Goal: Transaction & Acquisition: Purchase product/service

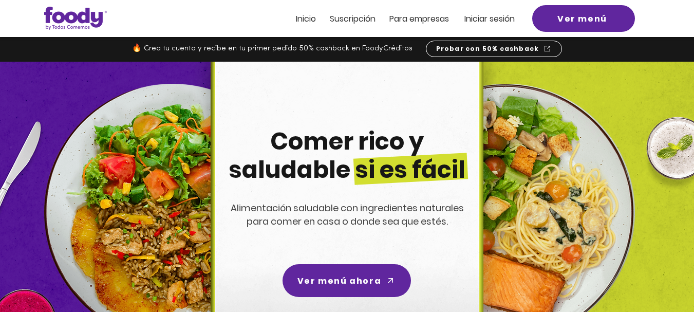
scroll to position [148, 0]
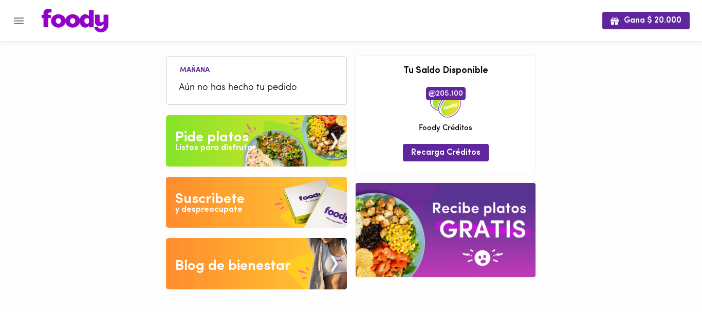
click at [217, 139] on div "Pide platos" at bounding box center [211, 137] width 73 height 21
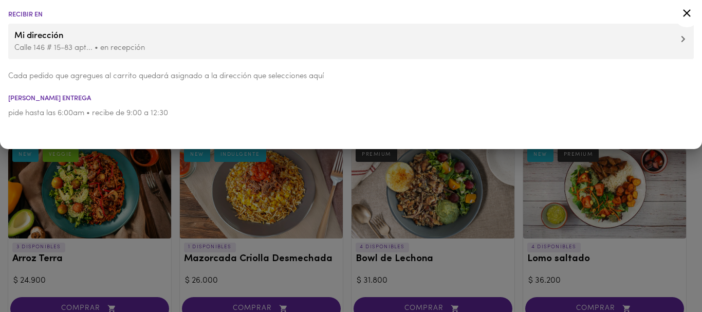
click at [282, 94] on ul "Recibir en Mi dirección [STREET_ADDRESS]... • en recepción Cada pedido que agre…" at bounding box center [351, 65] width 702 height 130
click at [687, 11] on icon at bounding box center [686, 13] width 13 height 13
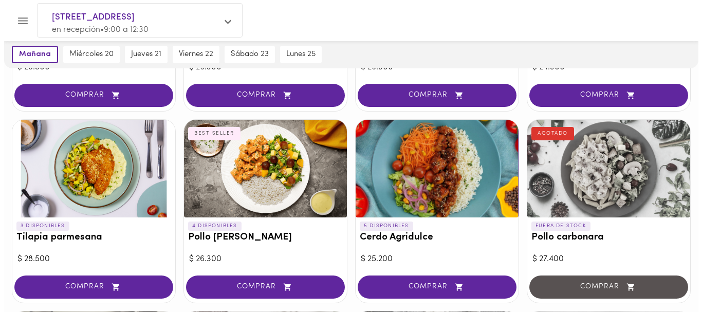
scroll to position [771, 0]
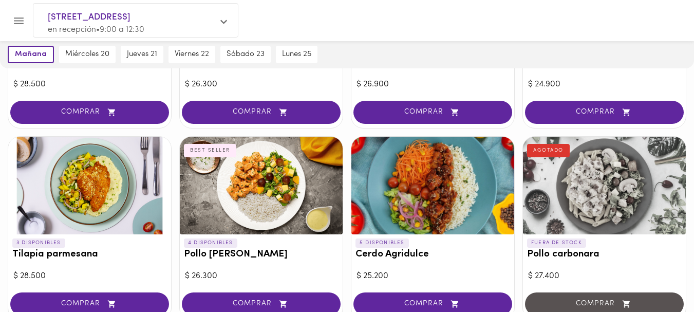
click at [247, 171] on div at bounding box center [261, 186] width 163 height 98
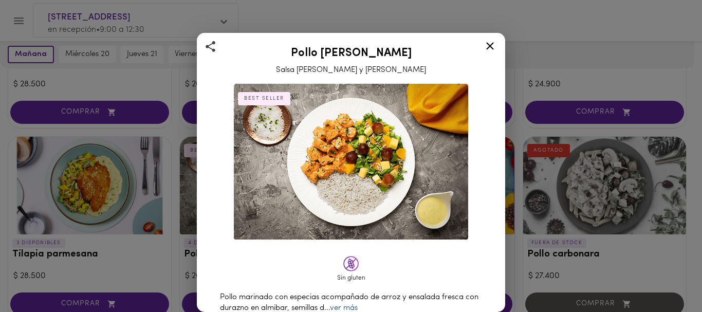
click at [358, 304] on link "ver más" at bounding box center [344, 308] width 28 height 8
click at [490, 45] on icon at bounding box center [490, 46] width 8 height 8
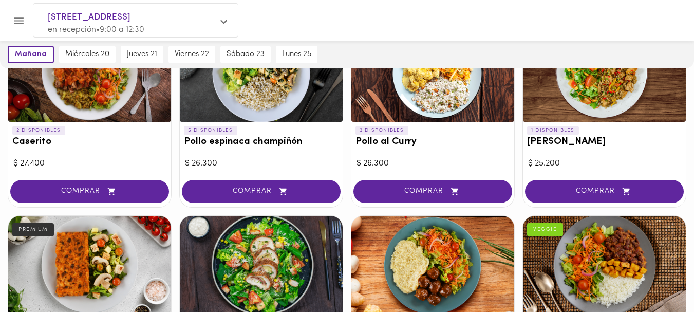
scroll to position [384, 0]
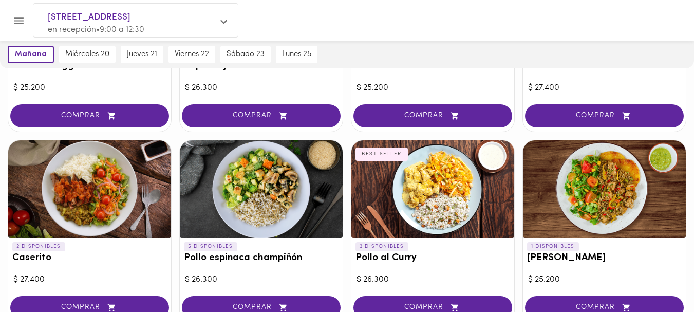
click at [426, 163] on div at bounding box center [433, 189] width 163 height 98
click at [426, 163] on div at bounding box center [347, 156] width 694 height 312
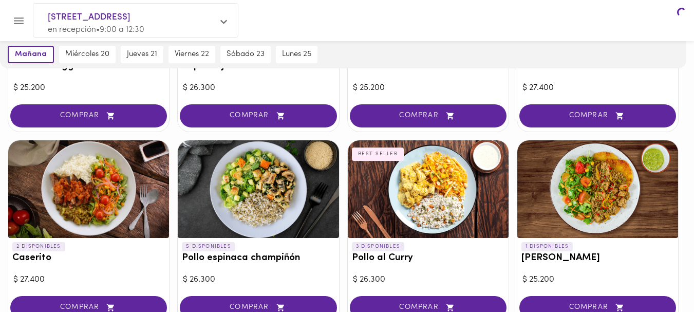
click at [440, 178] on div at bounding box center [347, 156] width 694 height 312
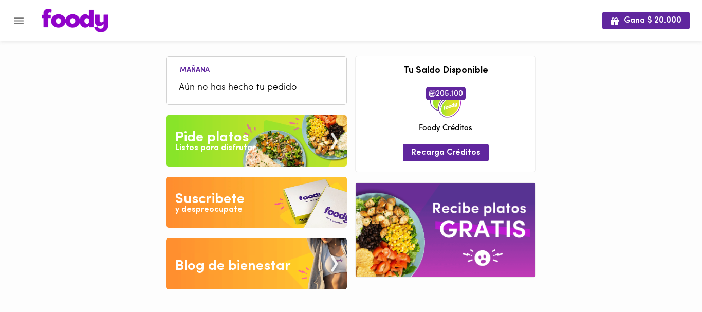
click at [214, 137] on div "Pide platos" at bounding box center [211, 137] width 73 height 21
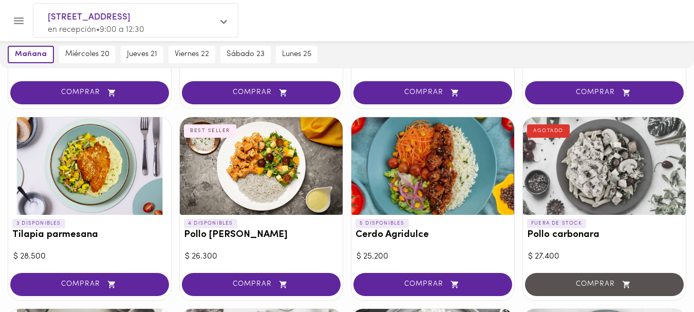
scroll to position [798, 0]
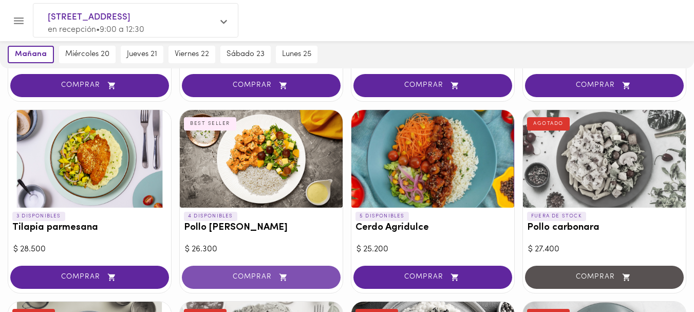
click at [247, 273] on span "COMPRAR" at bounding box center [261, 277] width 133 height 9
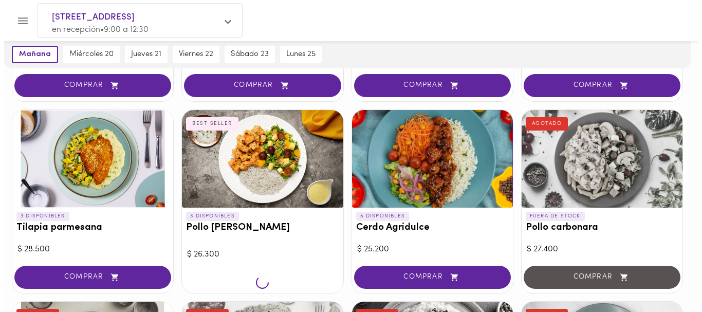
scroll to position [799, 0]
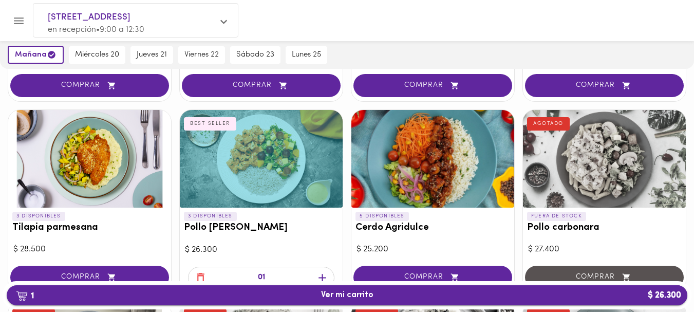
click at [335, 296] on span "1 Ver mi carrito $ 26.300" at bounding box center [347, 295] width 52 height 10
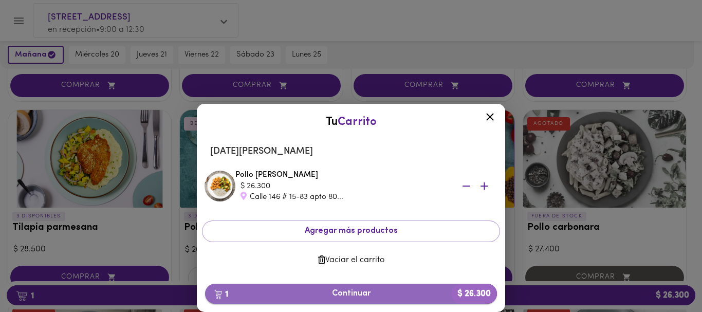
click at [355, 293] on span "1 Continuar $ 26.300" at bounding box center [350, 294] width 275 height 10
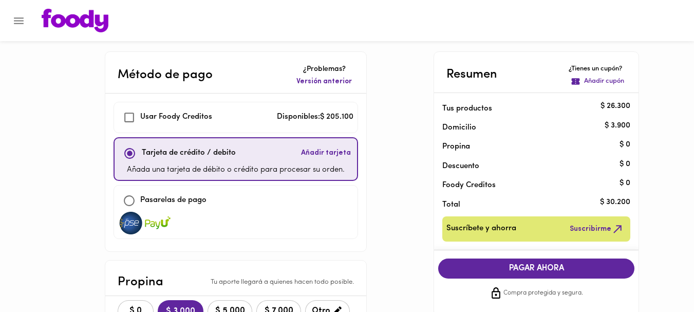
checkbox input "true"
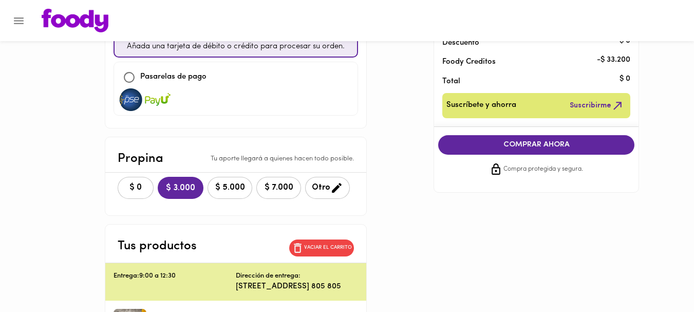
scroll to position [158, 0]
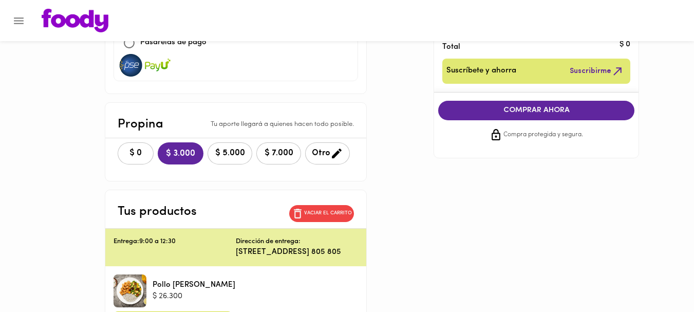
click at [533, 108] on span "COMPRAR AHORA" at bounding box center [537, 110] width 176 height 9
